Goal: Task Accomplishment & Management: Use online tool/utility

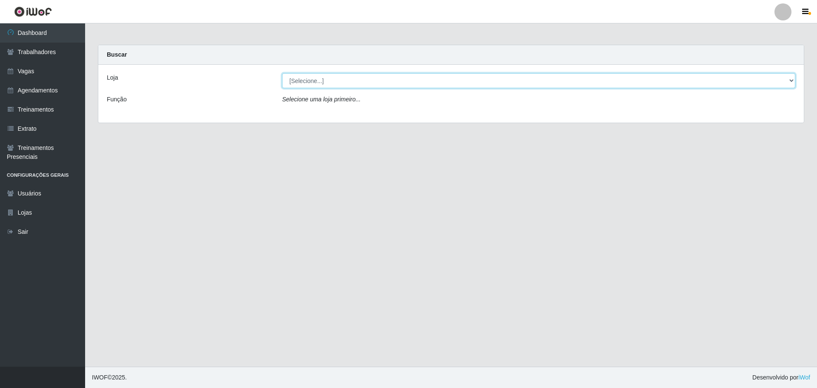
click at [486, 81] on select "[Selecione...] O ROSÁRIO ALIMENTOS" at bounding box center [538, 80] width 513 height 15
select select "349"
click at [282, 73] on select "[Selecione...] O ROSÁRIO ALIMENTOS" at bounding box center [538, 80] width 513 height 15
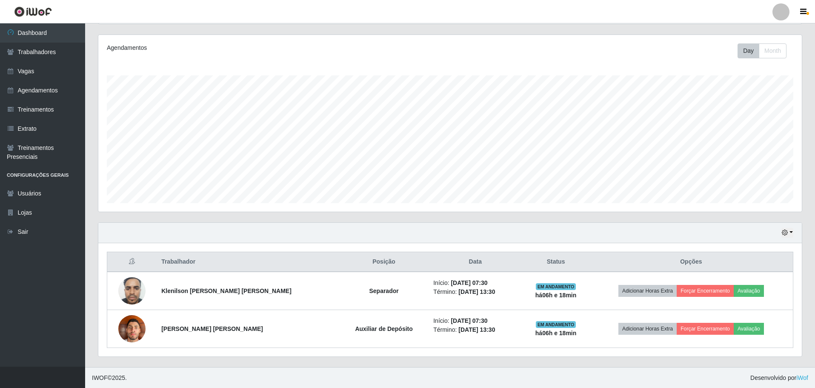
scroll to position [177, 703]
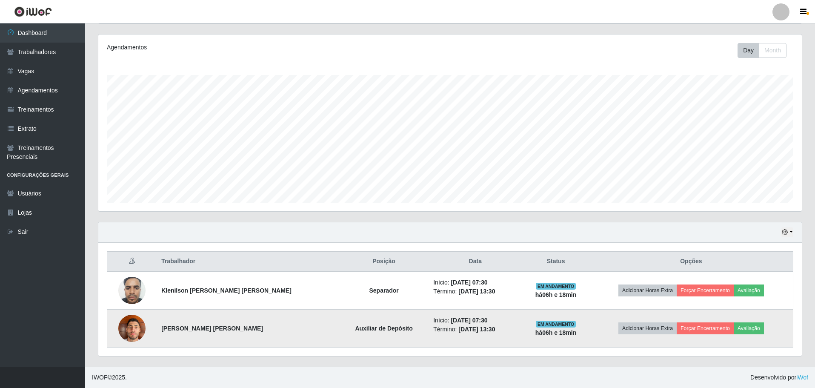
click at [193, 329] on strong "[PERSON_NAME] [PERSON_NAME]" at bounding box center [212, 328] width 102 height 7
copy strong "[PERSON_NAME] [PERSON_NAME]"
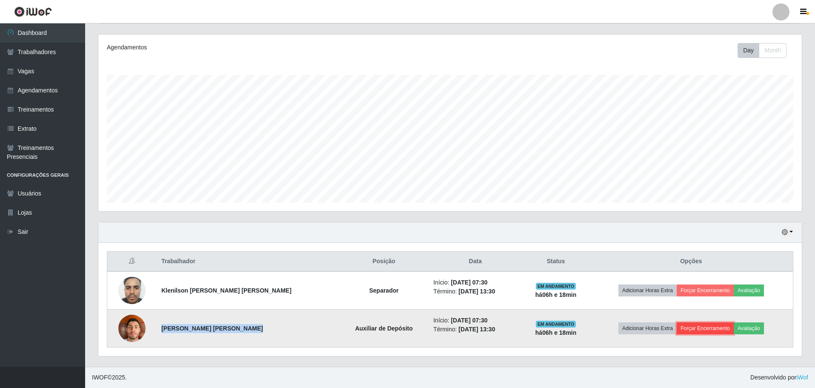
click at [709, 331] on button "Forçar Encerramento" at bounding box center [705, 328] width 57 height 12
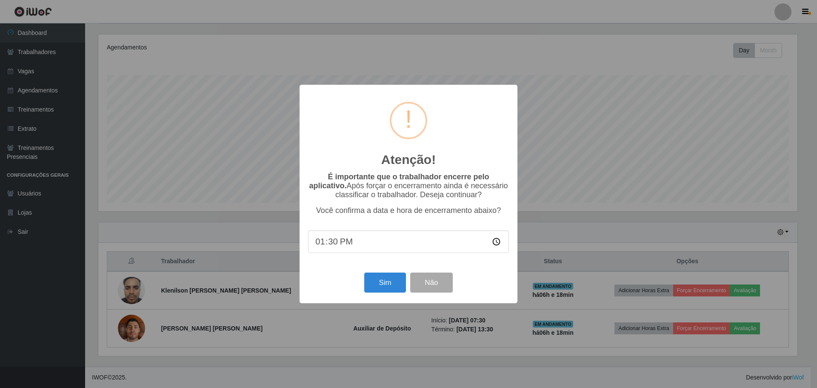
click at [369, 245] on input "13:30" at bounding box center [408, 241] width 201 height 23
click at [342, 242] on input "13:30" at bounding box center [408, 241] width 201 height 23
type input "13:30"
click at [403, 279] on button "Sim" at bounding box center [384, 282] width 41 height 20
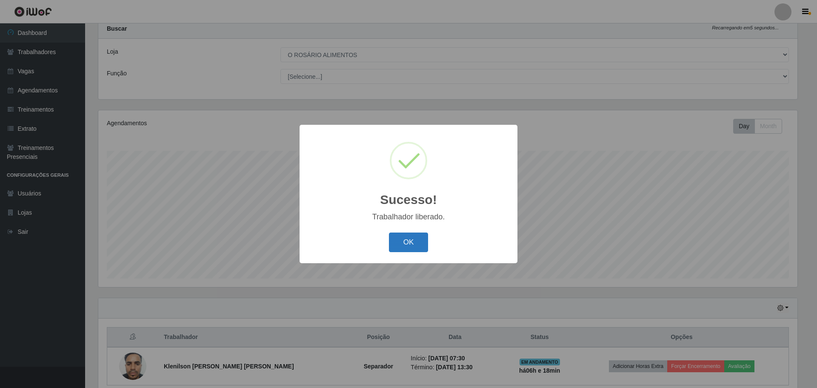
click at [414, 244] on button "OK" at bounding box center [409, 242] width 40 height 20
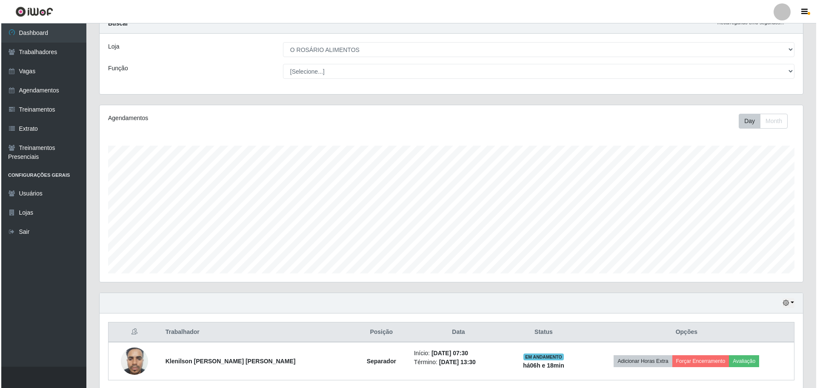
scroll to position [64, 0]
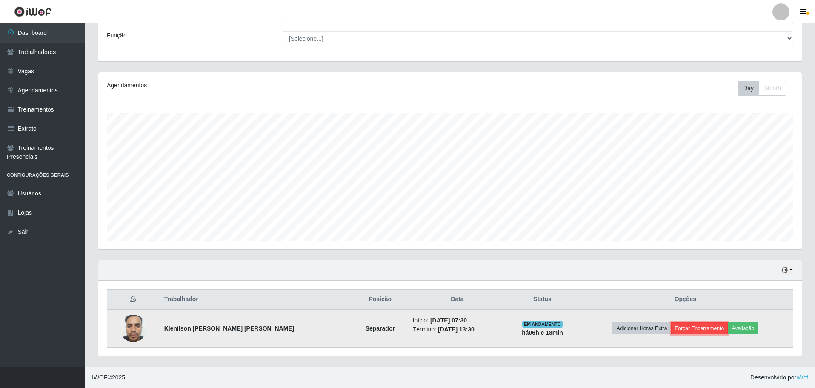
click at [671, 331] on button "Forçar Encerramento" at bounding box center [699, 328] width 57 height 12
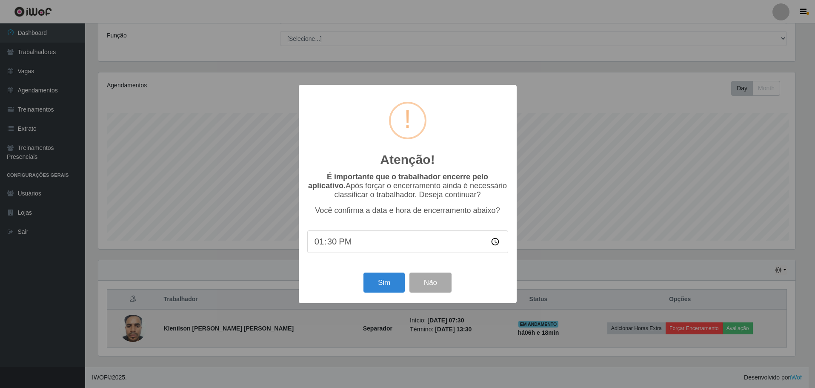
scroll to position [177, 699]
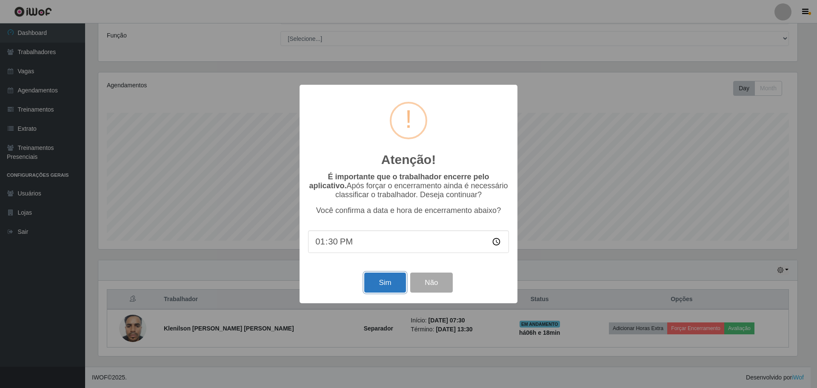
click at [373, 275] on button "Sim" at bounding box center [384, 282] width 41 height 20
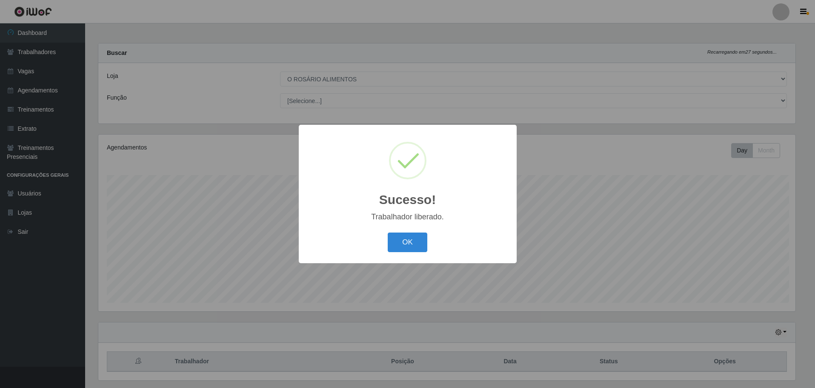
scroll to position [0, 0]
click at [407, 239] on button "OK" at bounding box center [409, 242] width 40 height 20
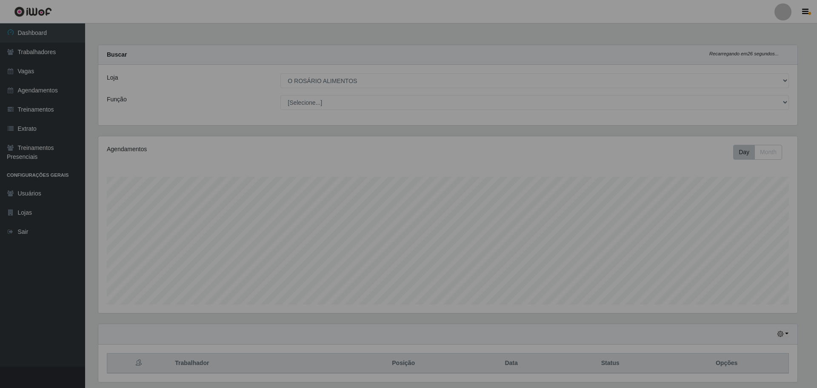
scroll to position [177, 703]
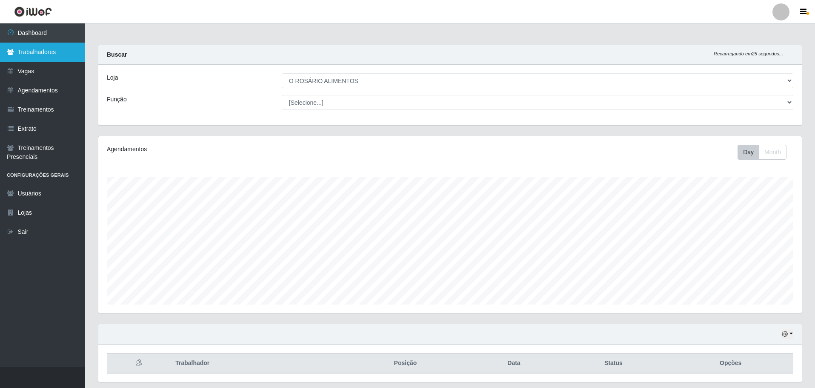
click at [48, 55] on link "Trabalhadores" at bounding box center [42, 52] width 85 height 19
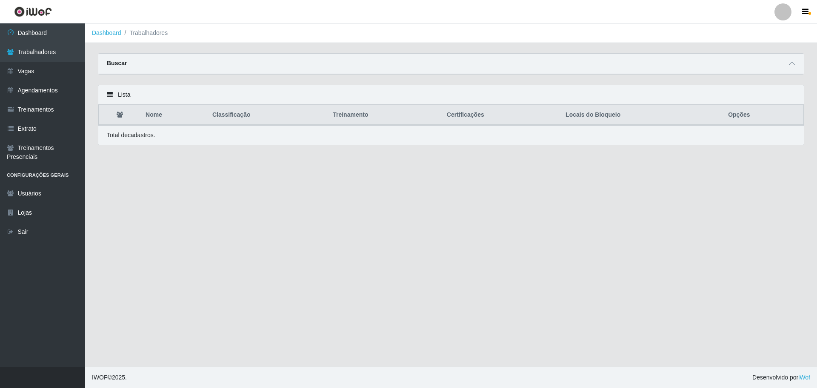
click at [783, 63] on div "Buscar" at bounding box center [451, 64] width 706 height 20
click at [791, 65] on icon at bounding box center [792, 63] width 6 height 6
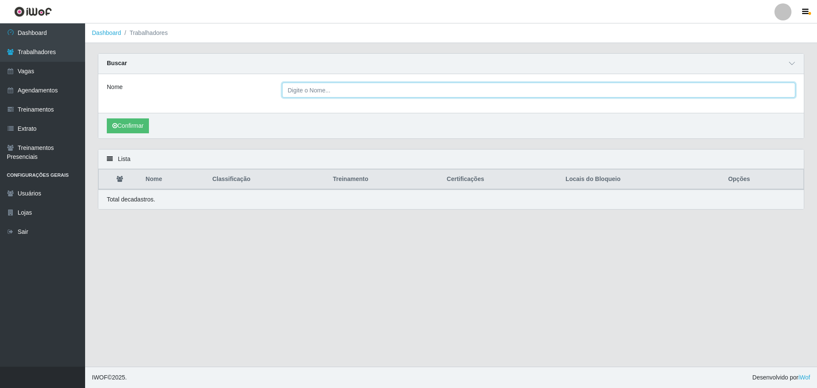
click at [522, 93] on input "Nome" at bounding box center [538, 90] width 513 height 15
paste input "[PERSON_NAME] [PERSON_NAME]"
type input "[PERSON_NAME] [PERSON_NAME]"
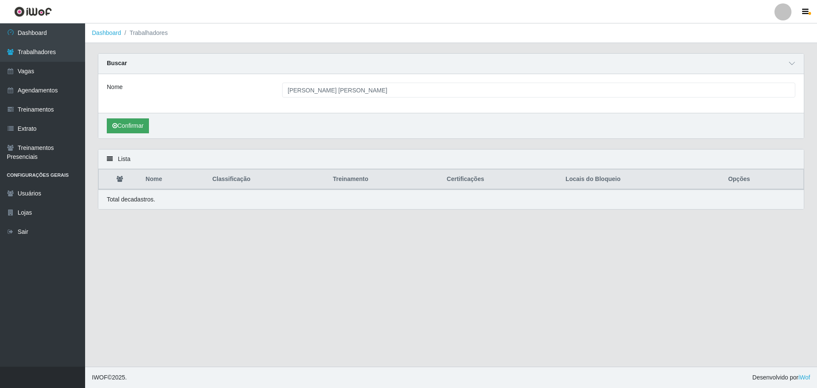
click at [142, 118] on div "Confirmar" at bounding box center [451, 126] width 706 height 26
click at [142, 119] on button "Confirmar" at bounding box center [128, 125] width 42 height 15
click at [149, 123] on button "Confirmar" at bounding box center [128, 125] width 42 height 15
click at [132, 131] on button "Confirmar" at bounding box center [128, 125] width 42 height 15
click at [57, 45] on link "Trabalhadores" at bounding box center [42, 52] width 85 height 19
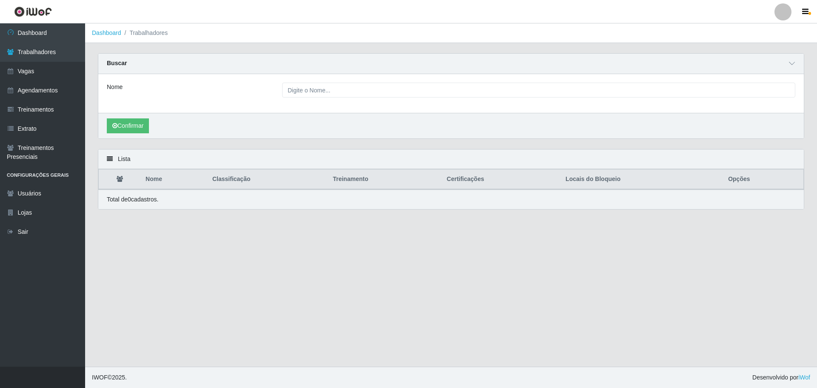
drag, startPoint x: 296, startPoint y: 76, endPoint x: 298, endPoint y: 91, distance: 15.1
click at [296, 76] on div "Nome" at bounding box center [451, 93] width 706 height 39
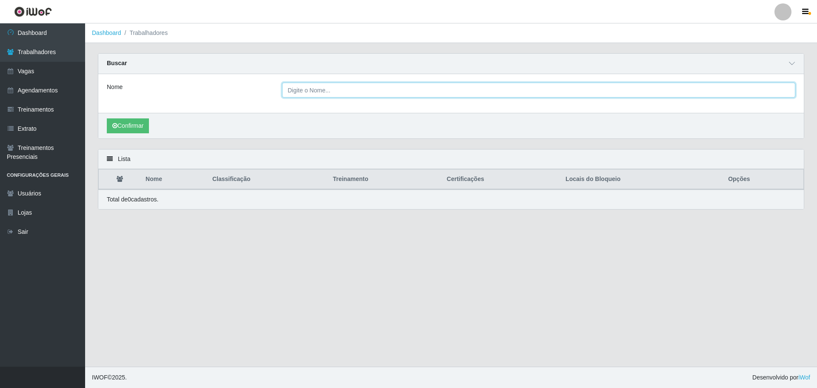
click at [298, 92] on input "Nome" at bounding box center [538, 90] width 513 height 15
paste input "[PERSON_NAME] [PERSON_NAME]"
type input "[PERSON_NAME] [PERSON_NAME]"
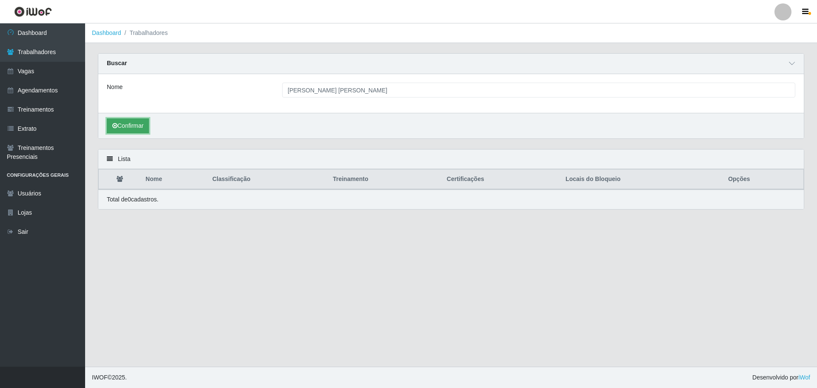
click at [137, 126] on button "Confirmar" at bounding box center [128, 125] width 42 height 15
click at [51, 31] on link "Dashboard" at bounding box center [42, 32] width 85 height 19
